Goal: Task Accomplishment & Management: Manage account settings

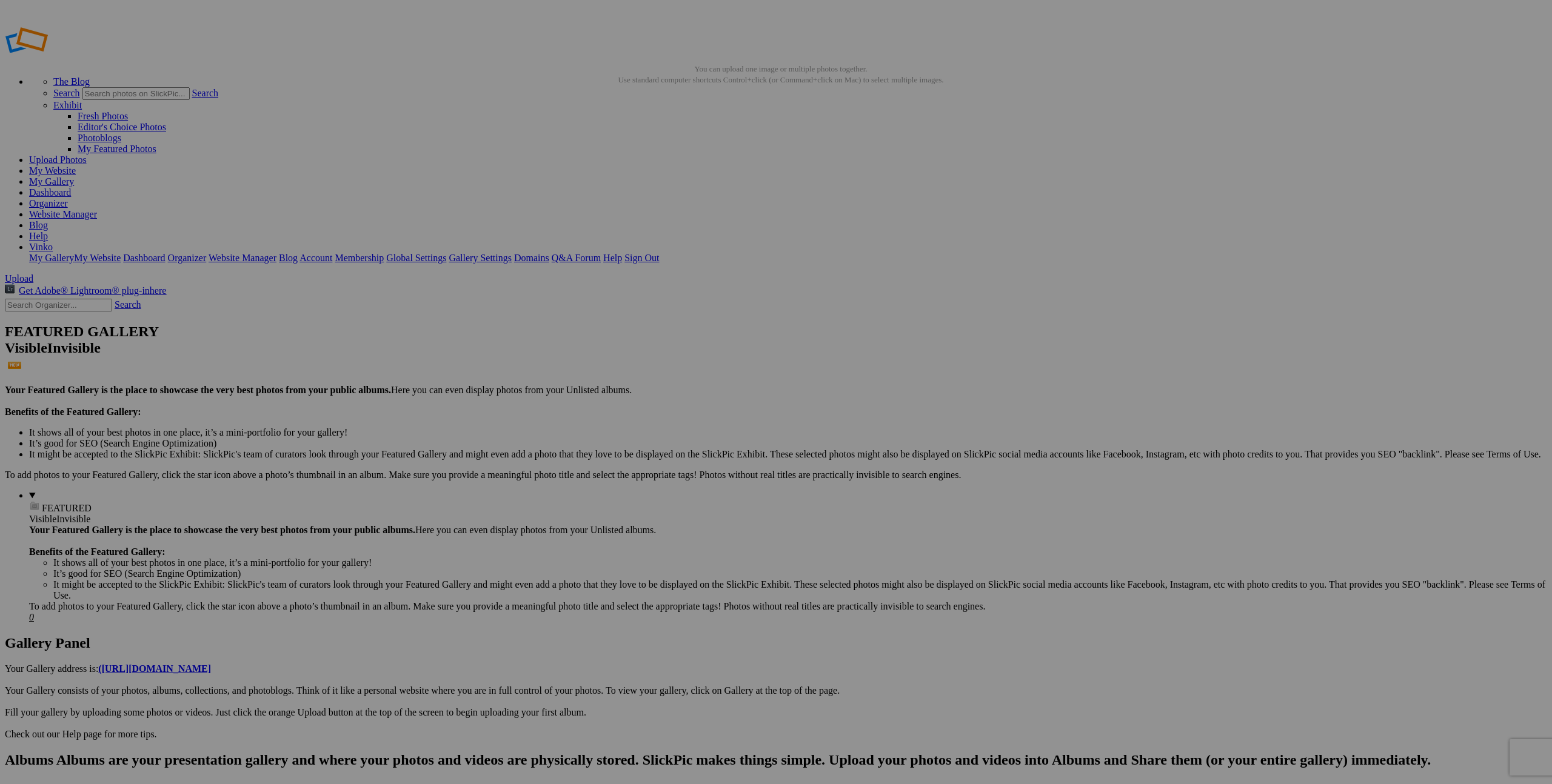
click at [695, 477] on span "Yes" at bounding box center [689, 483] width 14 height 10
